Goal: Navigation & Orientation: Understand site structure

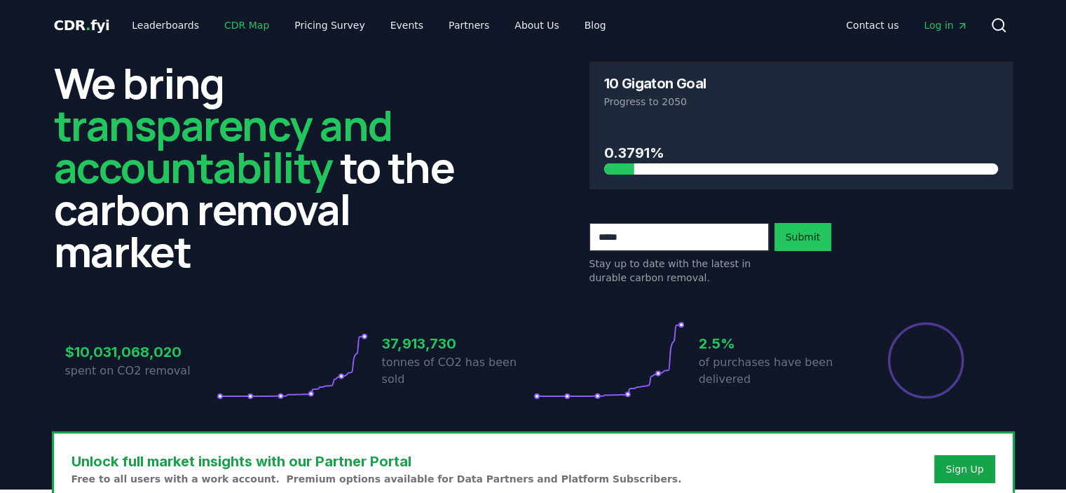
click at [243, 22] on link "CDR Map" at bounding box center [246, 25] width 67 height 25
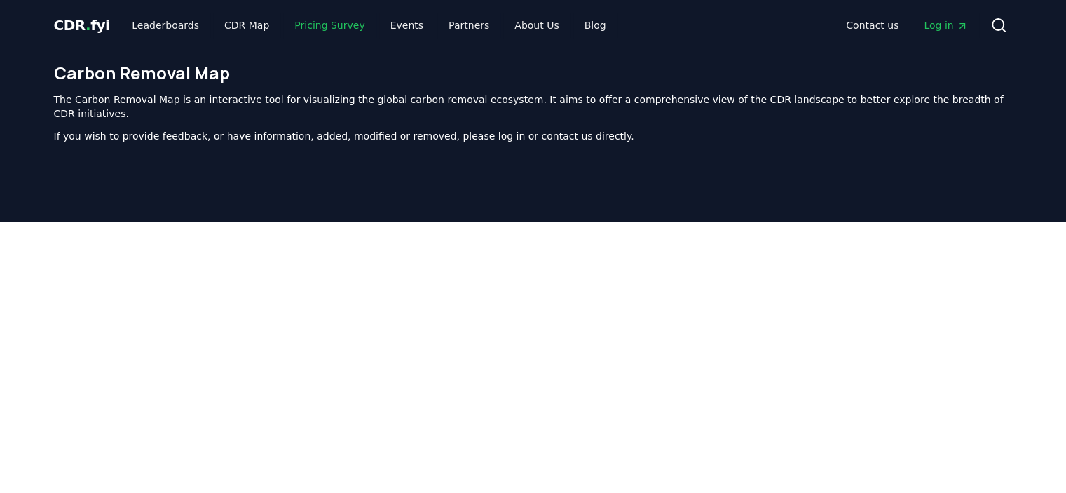
click at [315, 30] on link "Pricing Survey" at bounding box center [329, 25] width 92 height 25
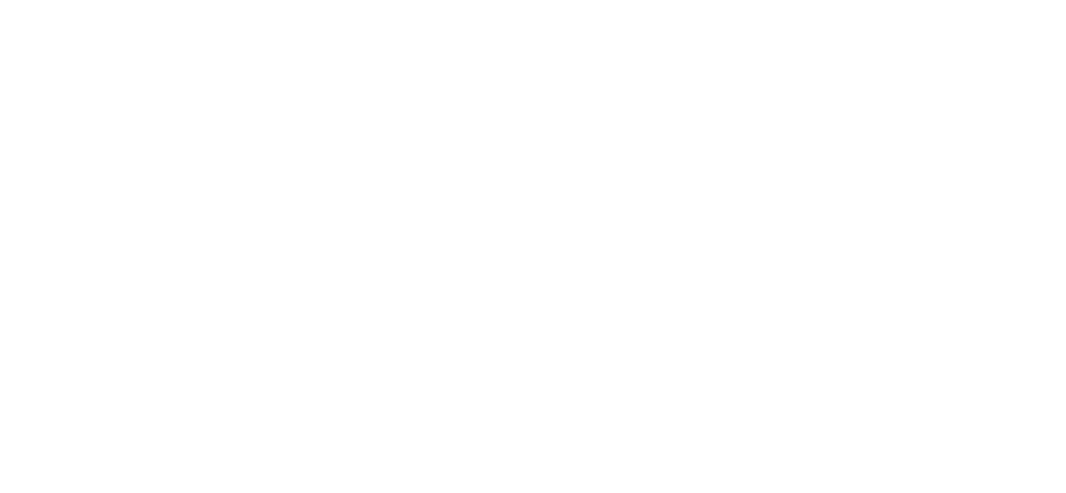
scroll to position [3290, 0]
